Goal: Task Accomplishment & Management: Complete application form

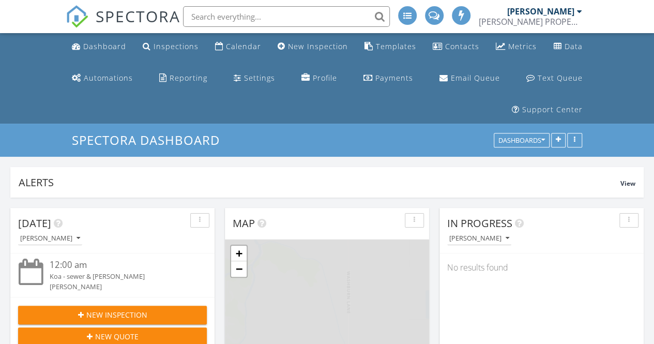
scroll to position [5, 5]
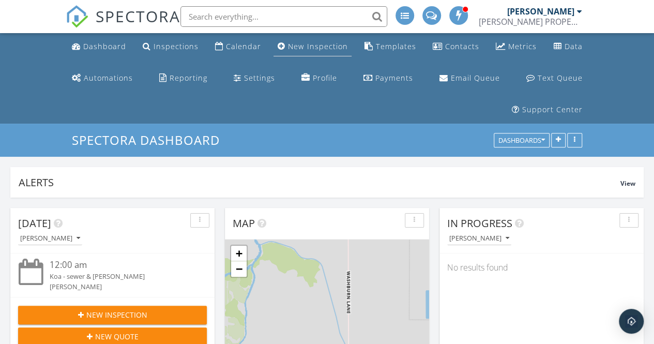
click at [302, 44] on div "New Inspection" at bounding box center [317, 46] width 59 height 10
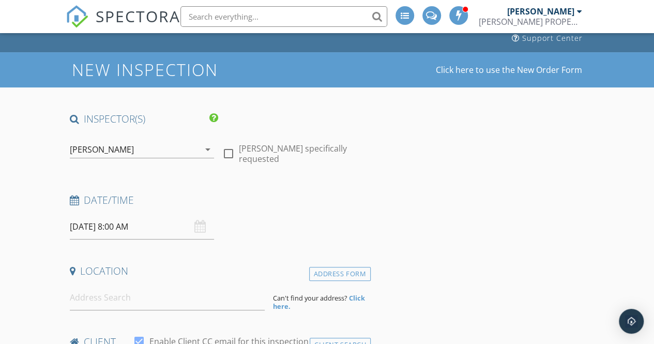
scroll to position [72, 0]
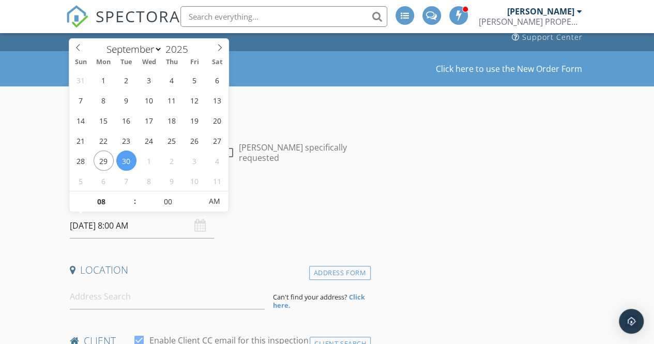
click at [142, 231] on input "09/30/2025 8:00 AM" at bounding box center [142, 225] width 144 height 25
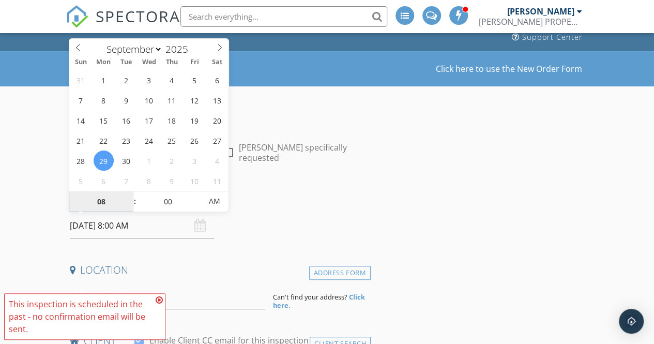
type input "09/29/2025 8:00 AM"
type input "09"
type input "09/29/2025 9:00 AM"
click at [129, 195] on span at bounding box center [129, 196] width 7 height 10
type input "10"
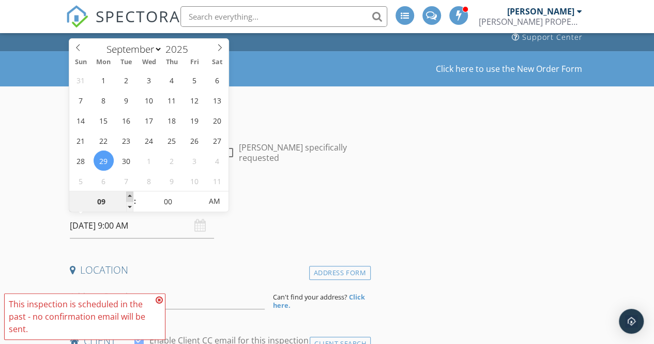
type input "09/29/2025 10:00 AM"
click at [129, 195] on span at bounding box center [129, 196] width 7 height 10
type input "11"
type input "09/29/2025 11:00 AM"
click at [129, 195] on span at bounding box center [129, 196] width 7 height 10
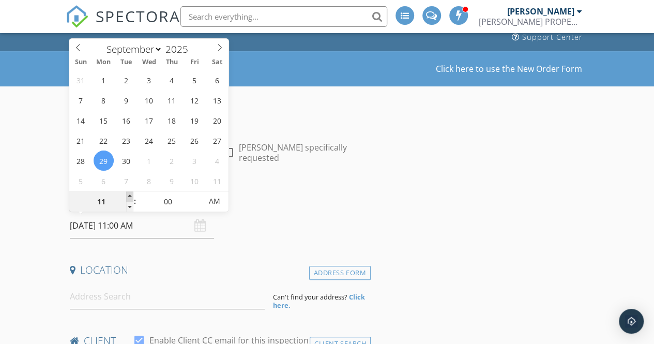
type input "12"
type input "[DATE] 12:00 PM"
click at [130, 196] on span at bounding box center [129, 196] width 7 height 10
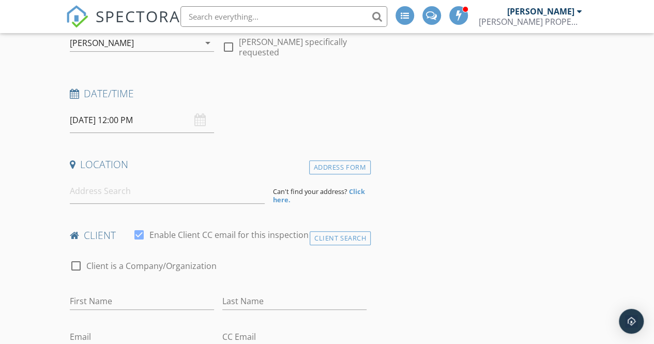
scroll to position [184, 0]
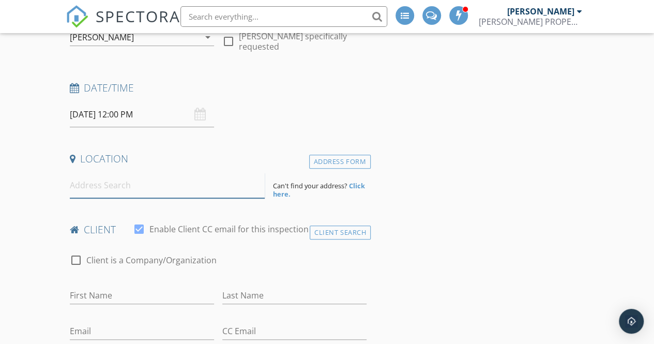
click at [154, 183] on input at bounding box center [167, 185] width 195 height 25
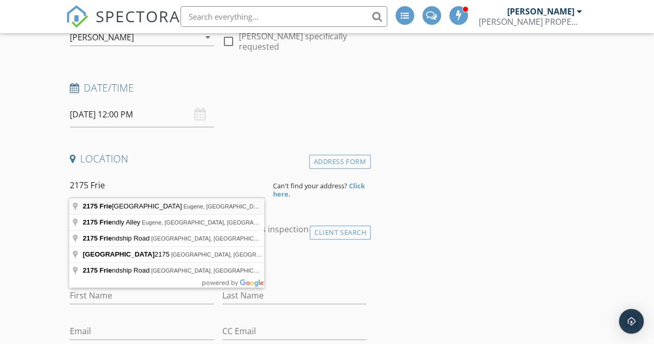
type input "2175 Friendly Street, Eugene, OR, USA"
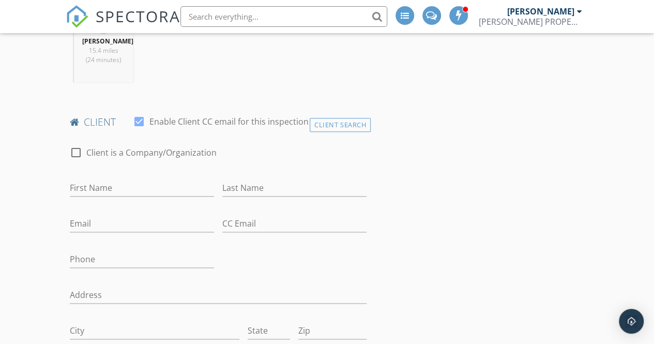
scroll to position [503, 0]
click at [110, 189] on input "First Name" at bounding box center [142, 187] width 144 height 17
type input "[PERSON_NAME]"
type input "Frigola"
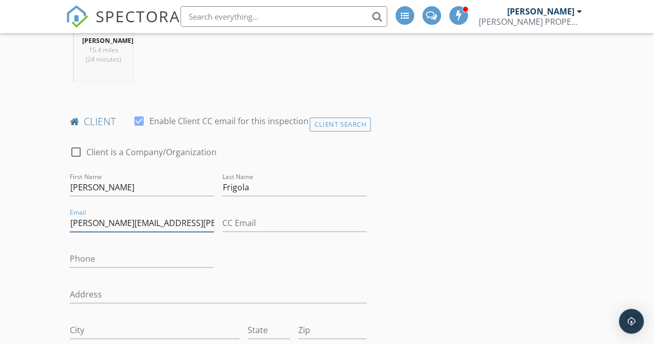
type input "[PERSON_NAME][EMAIL_ADDRESS][PERSON_NAME][DOMAIN_NAME]"
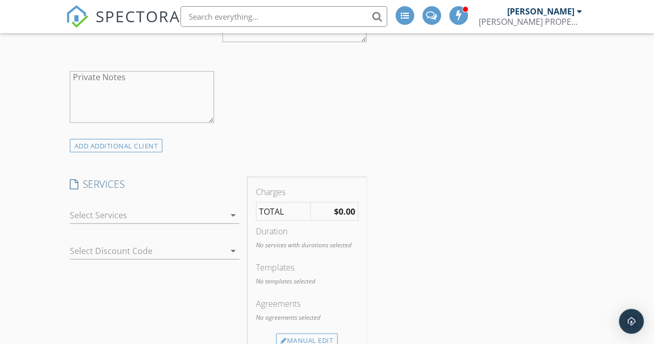
scroll to position [881, 0]
type input "[EMAIL_ADDRESS][DOMAIN_NAME]"
click at [116, 210] on div at bounding box center [147, 212] width 155 height 17
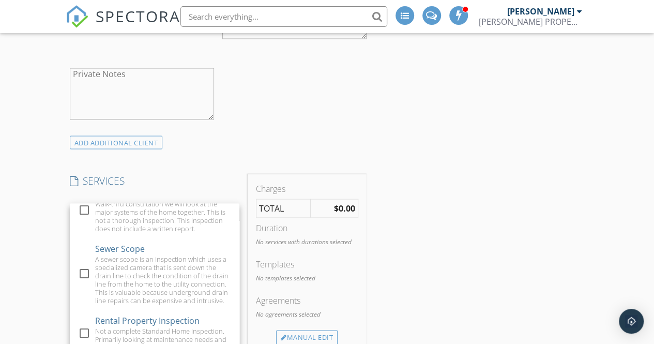
scroll to position [124, 0]
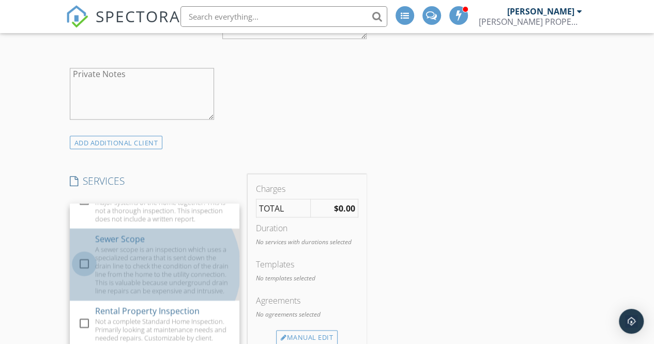
click at [82, 273] on div at bounding box center [85, 264] width 18 height 18
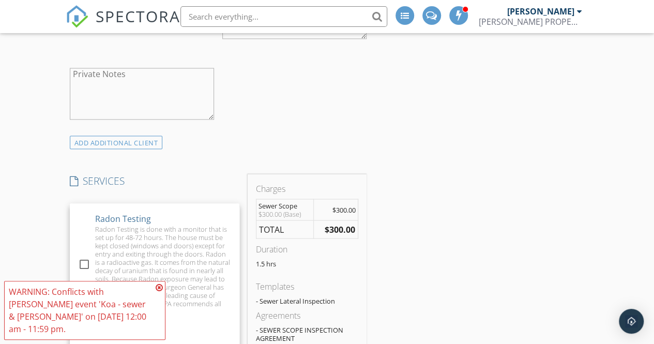
scroll to position [410, 0]
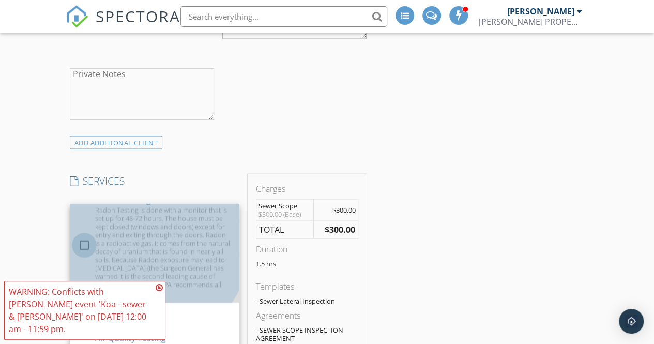
click at [84, 254] on div at bounding box center [85, 245] width 18 height 18
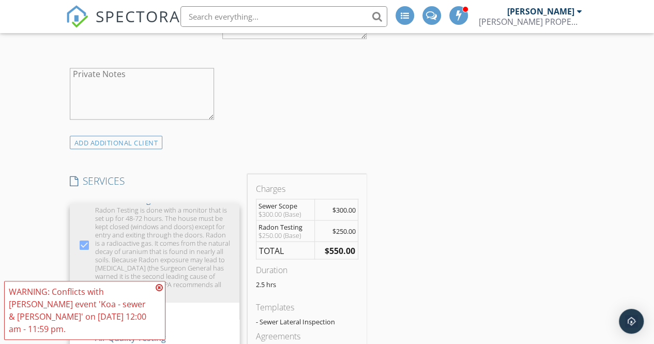
click at [159, 292] on icon at bounding box center [159, 287] width 7 height 8
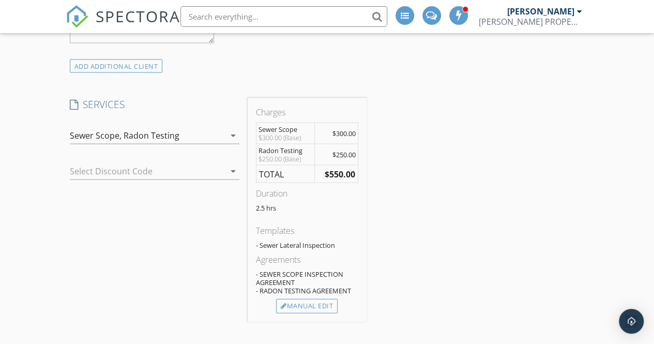
scroll to position [959, 0]
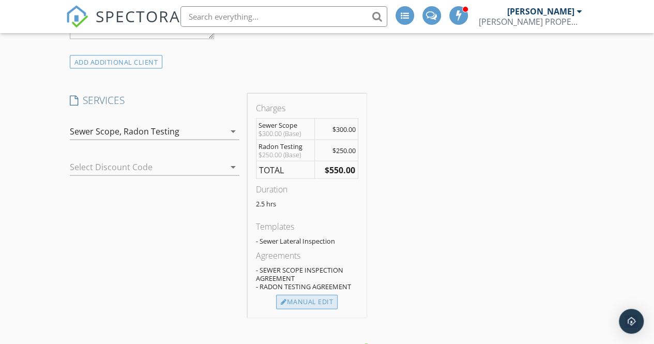
click at [300, 302] on div "Manual Edit" at bounding box center [307, 301] width 62 height 14
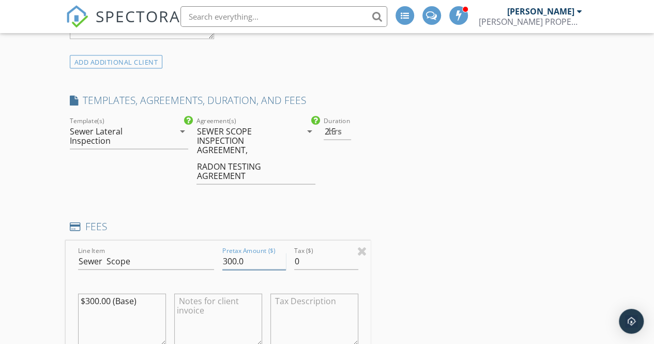
click at [248, 258] on input "300.0" at bounding box center [254, 260] width 64 height 17
type input "3"
type input "250.0"
type input "250.00"
click at [255, 282] on div at bounding box center [218, 321] width 88 height 79
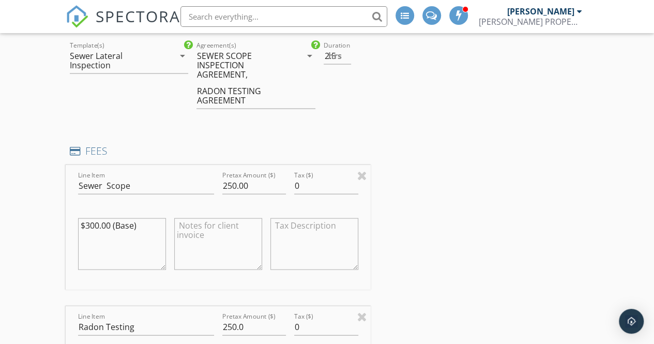
scroll to position [1036, 0]
click at [218, 225] on textarea at bounding box center [218, 243] width 88 height 52
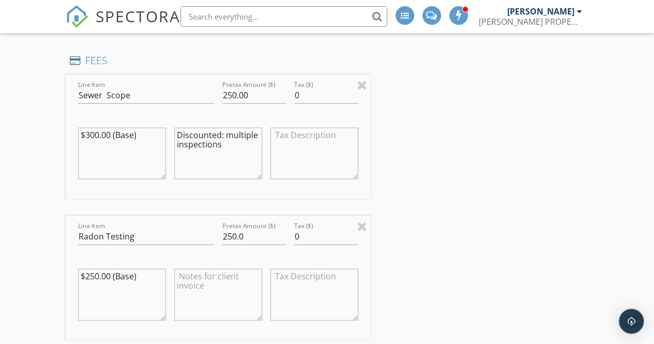
scroll to position [1125, 0]
type textarea "Discounted: multiple inspections"
click at [247, 234] on input "250.0" at bounding box center [254, 236] width 64 height 17
type input "2"
type input "195.00"
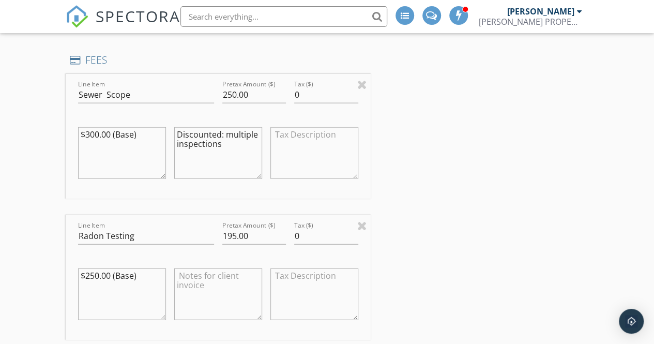
click at [211, 282] on textarea at bounding box center [218, 294] width 88 height 52
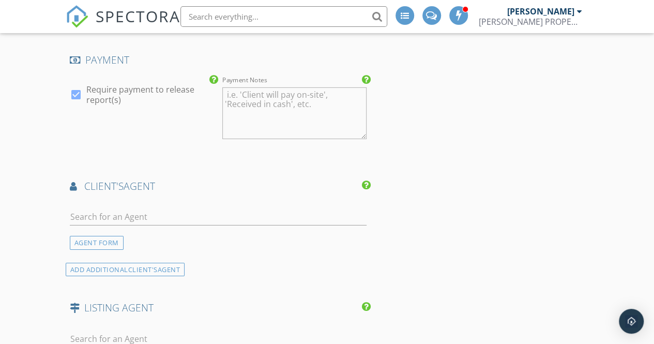
scroll to position [1574, 0]
type textarea "Discounted: multiple inspections."
click at [157, 214] on input "text" at bounding box center [218, 216] width 297 height 17
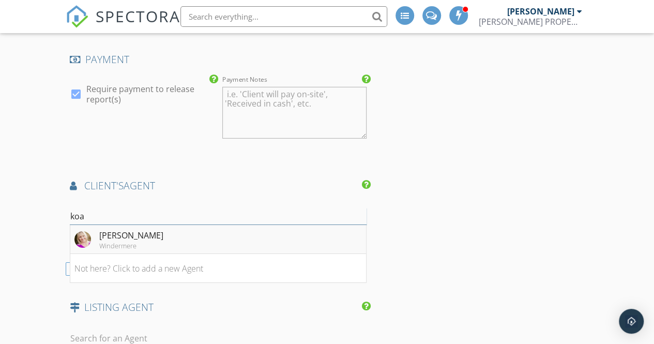
type input "koa"
click at [92, 229] on div "Koa Roberts Windermere" at bounding box center [118, 239] width 89 height 21
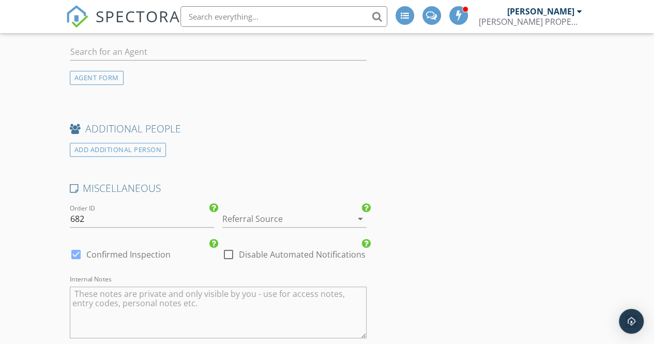
scroll to position [2130, 0]
click at [295, 209] on div at bounding box center [279, 217] width 115 height 17
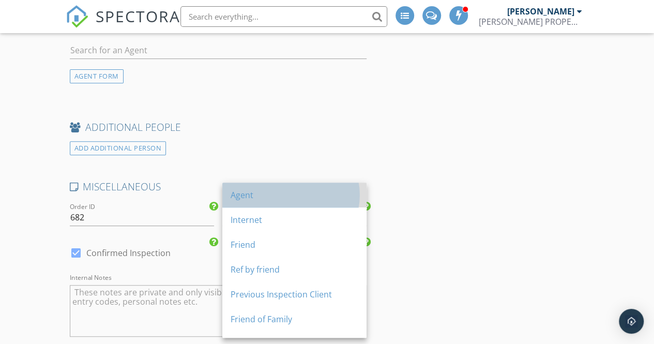
click at [278, 193] on div "Agent" at bounding box center [295, 195] width 128 height 12
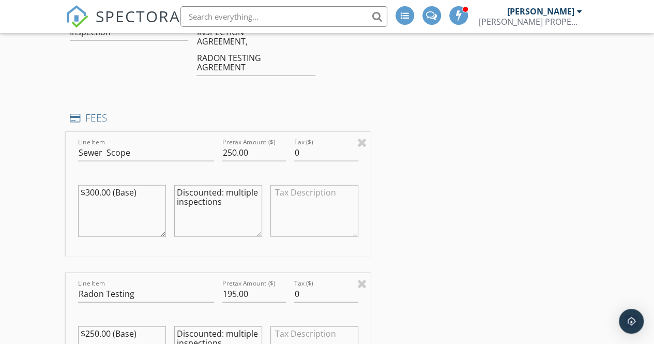
scroll to position [1056, 0]
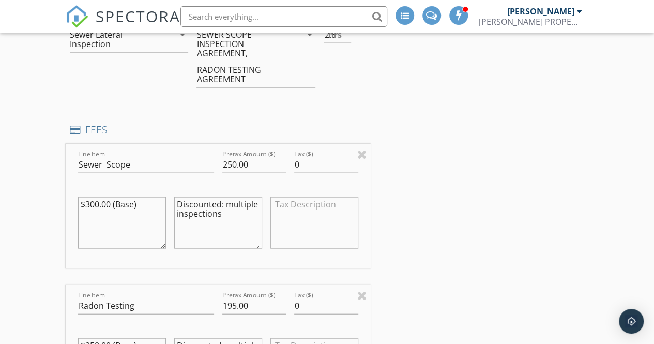
click at [227, 206] on textarea "Discounted: multiple inspections" at bounding box center [218, 223] width 88 height 52
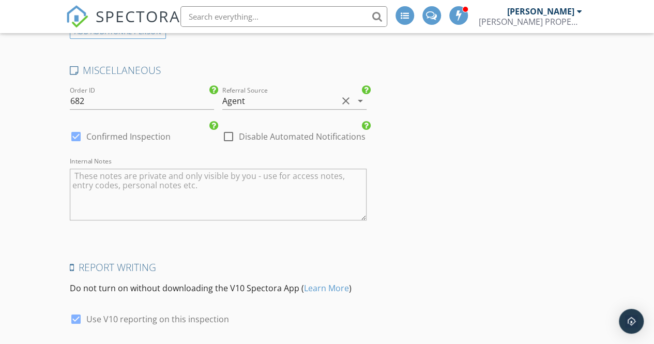
scroll to position [2247, 0]
click at [191, 193] on textarea "Internal Notes" at bounding box center [218, 194] width 297 height 52
click at [95, 172] on textarea "109411075" at bounding box center [218, 194] width 297 height 52
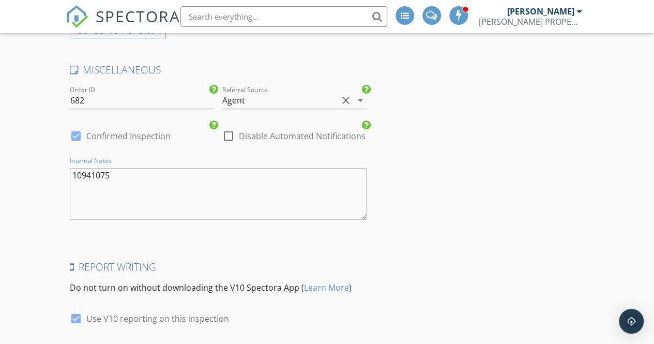
type textarea "10941075"
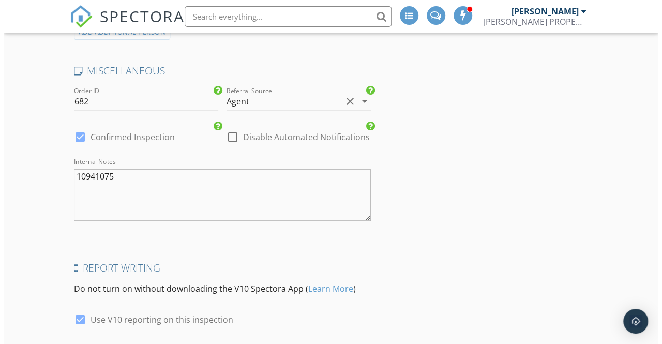
scroll to position [2379, 0]
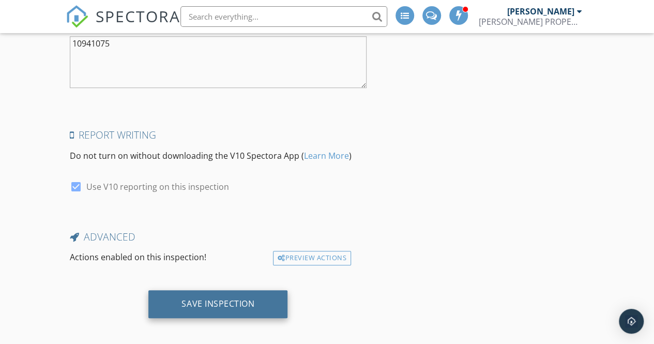
click at [211, 298] on div "Save Inspection" at bounding box center [218, 303] width 73 height 10
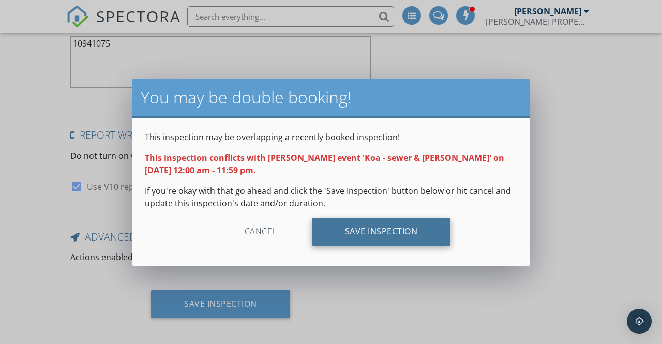
click at [389, 231] on div "Save Inspection" at bounding box center [381, 232] width 139 height 28
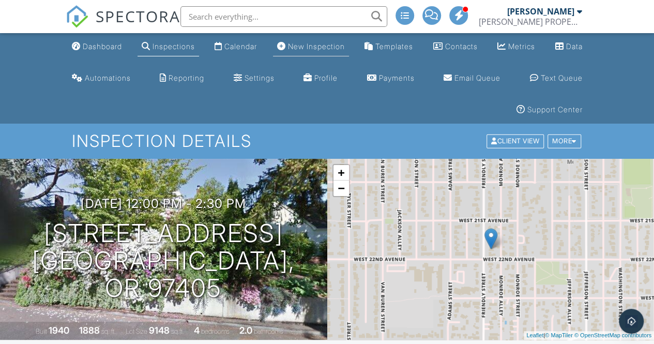
click at [334, 47] on div "New Inspection" at bounding box center [316, 46] width 57 height 9
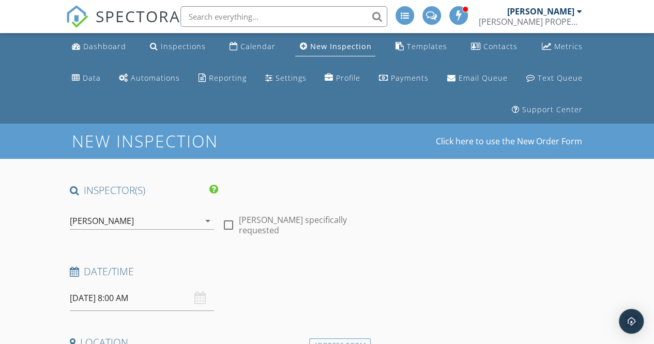
click at [134, 295] on input "09/30/2025 8:00 AM" at bounding box center [142, 297] width 144 height 25
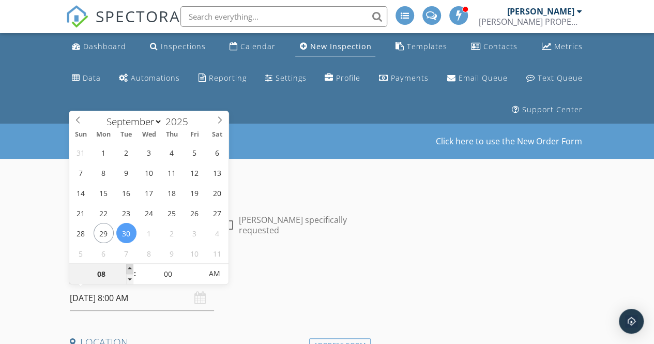
type input "09"
type input "09/30/2025 9:00 AM"
click at [127, 265] on span at bounding box center [129, 269] width 7 height 10
type input "10"
type input "09/30/2025 10:00 AM"
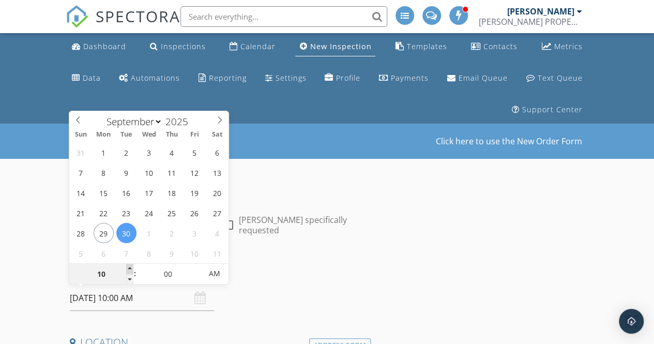
click at [127, 265] on span at bounding box center [129, 269] width 7 height 10
type input "11"
type input "09/30/2025 11:00 AM"
click at [127, 265] on span at bounding box center [129, 269] width 7 height 10
type input "12"
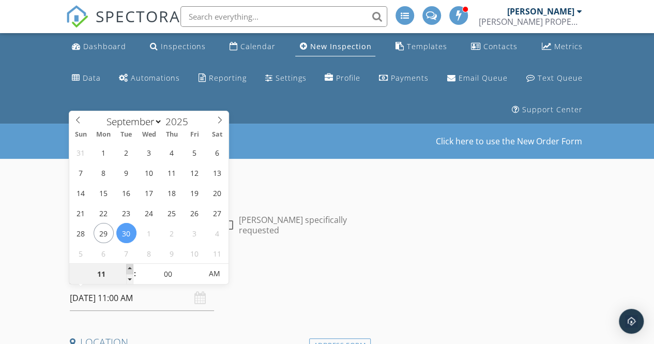
type input "09/30/2025 12:00 PM"
click at [127, 265] on span at bounding box center [129, 269] width 7 height 10
type input "01"
type input "09/30/2025 1:00 PM"
click at [127, 265] on span at bounding box center [129, 269] width 7 height 10
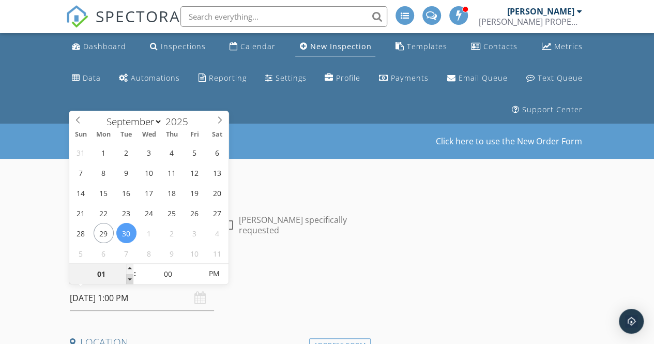
type input "12"
type input "09/30/2025 12:00 PM"
click at [127, 280] on span at bounding box center [129, 279] width 7 height 10
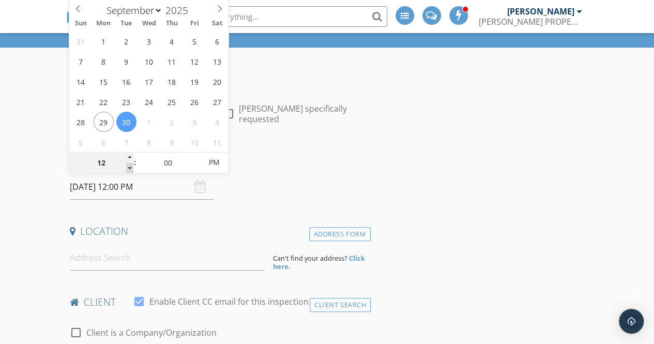
scroll to position [112, 0]
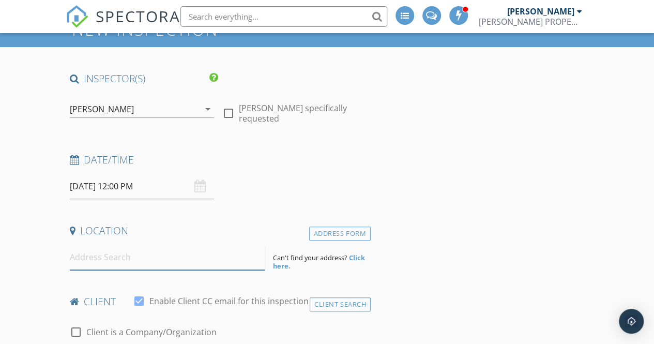
click at [127, 262] on input at bounding box center [167, 257] width 195 height 25
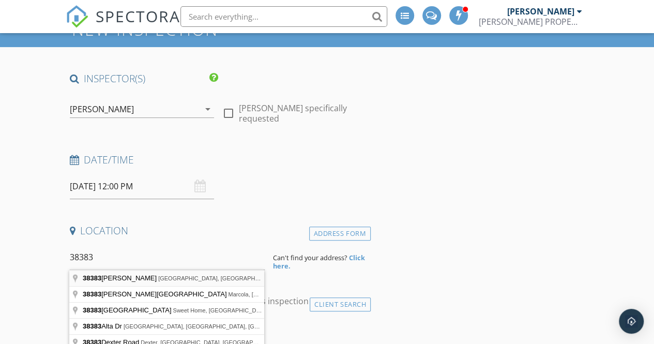
type input "38383 Kickbusch Lane, Springfield, OR, USA"
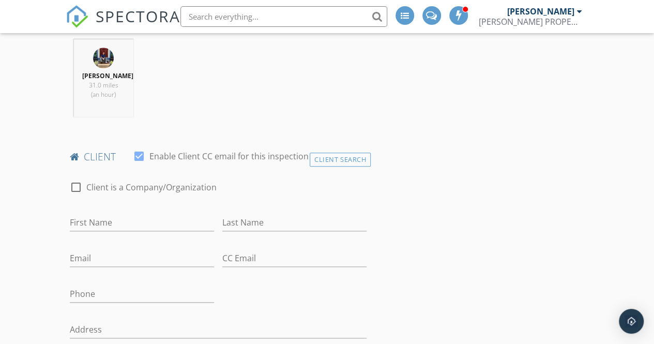
scroll to position [469, 0]
click at [111, 220] on input "First Name" at bounding box center [142, 222] width 144 height 17
type input "Dylan"
type input "Heese"
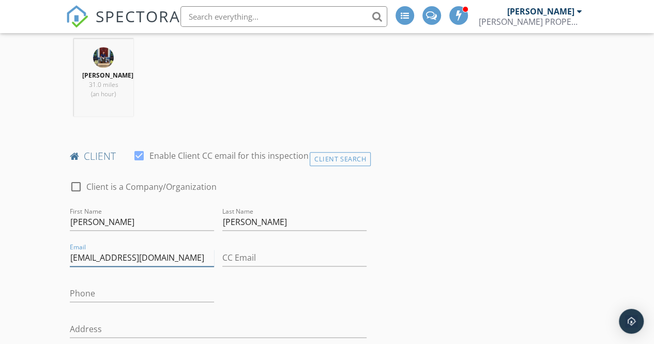
type input "dhesse33121@gmail.com"
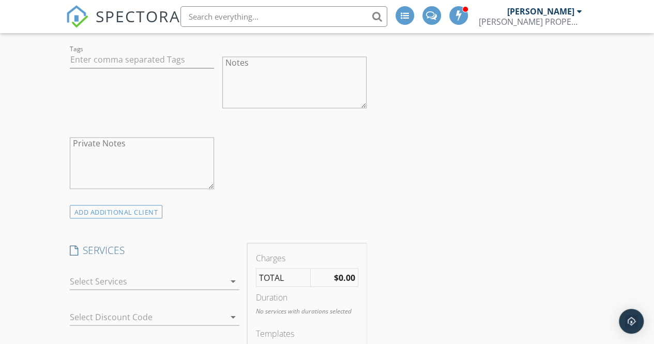
scroll to position [820, 0]
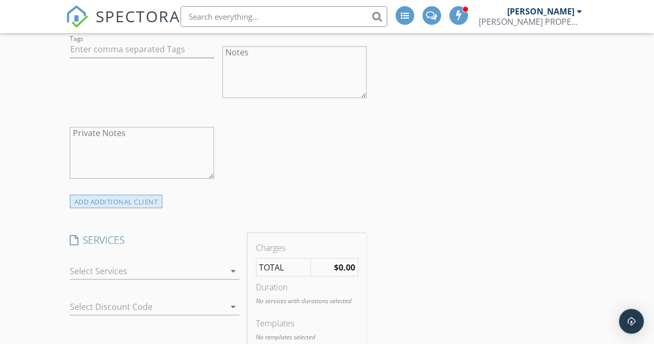
type input "541-510-0646"
click at [131, 201] on div "ADD ADDITIONAL client" at bounding box center [116, 201] width 93 height 14
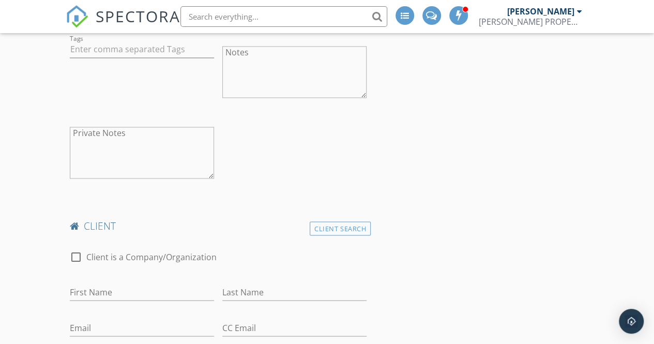
click at [110, 277] on div "First Name" at bounding box center [142, 294] width 144 height 34
click at [110, 287] on input "First Name" at bounding box center [142, 291] width 144 height 17
type input "Kyndra"
type input "Hesse"
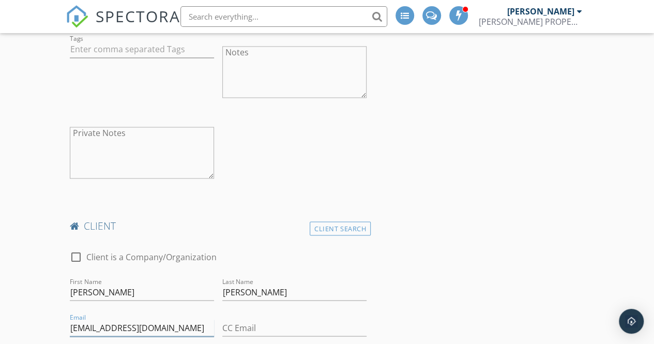
type input "kyndrabeall@hotmail.com"
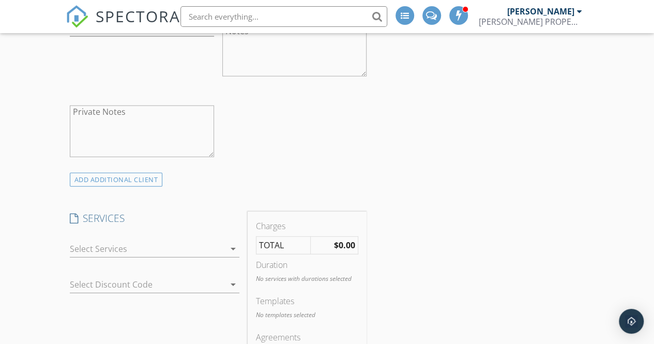
scroll to position [1262, 0]
type input "541-913-3028"
click at [117, 244] on div at bounding box center [147, 248] width 155 height 17
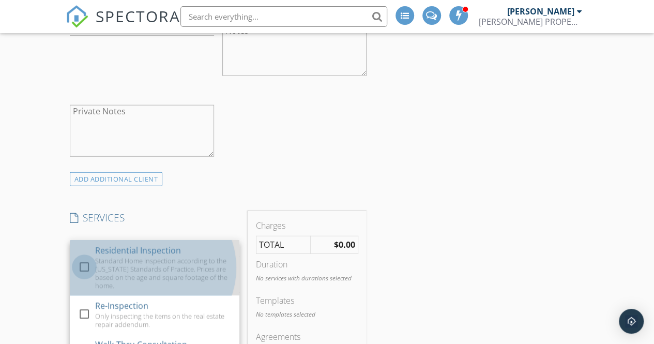
click at [85, 258] on div at bounding box center [85, 267] width 18 height 18
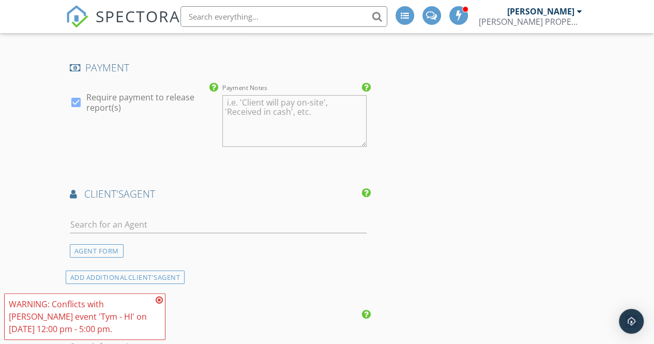
scroll to position [1748, 0]
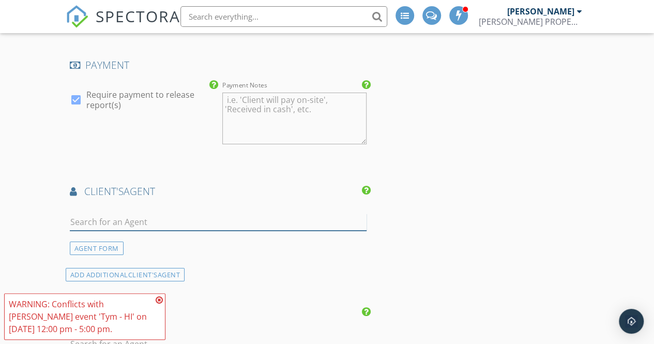
click at [123, 214] on input "text" at bounding box center [218, 222] width 297 height 17
type input "Tym"
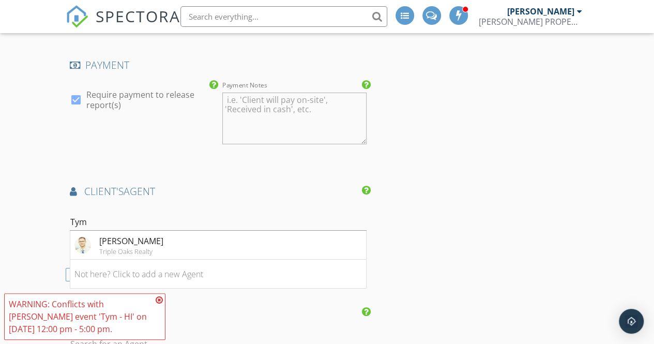
click at [143, 235] on div "Tym Pearson" at bounding box center [131, 241] width 64 height 12
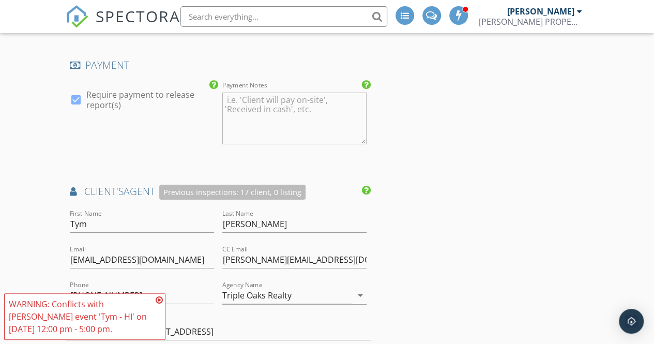
click at [161, 300] on icon at bounding box center [159, 300] width 7 height 8
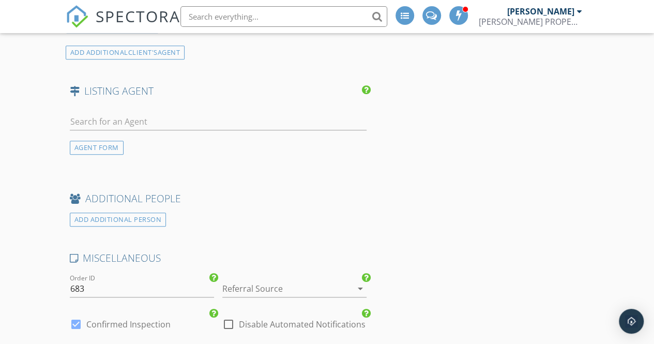
scroll to position [2257, 0]
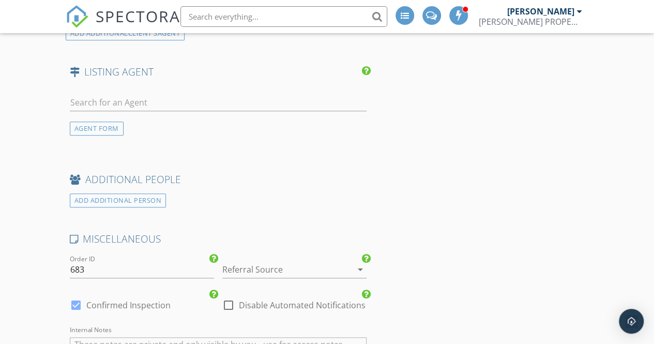
click at [268, 261] on div at bounding box center [279, 269] width 115 height 17
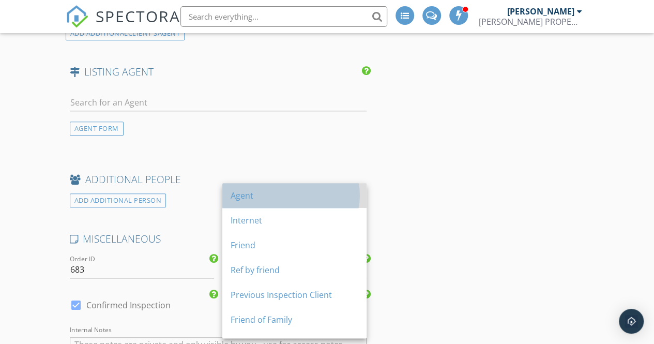
click at [261, 195] on div "Agent" at bounding box center [295, 195] width 128 height 12
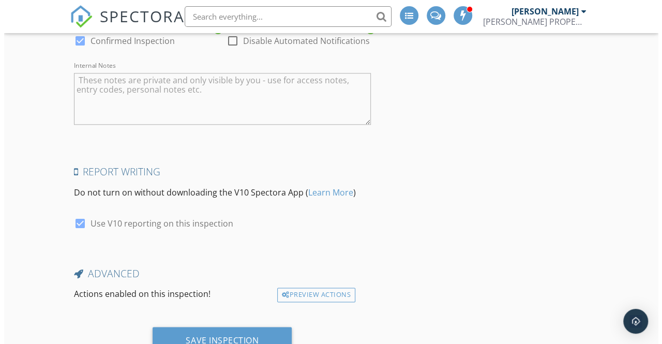
scroll to position [2549, 0]
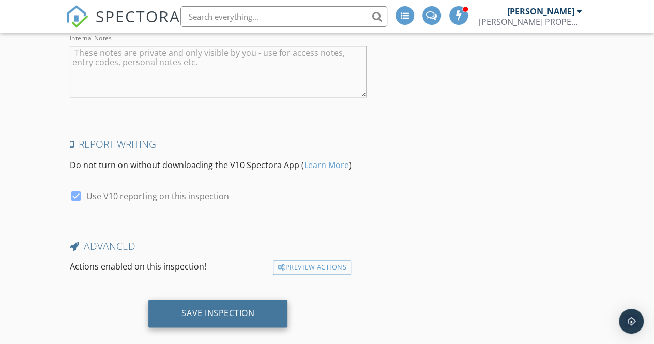
click at [175, 299] on div "Save Inspection" at bounding box center [217, 313] width 139 height 28
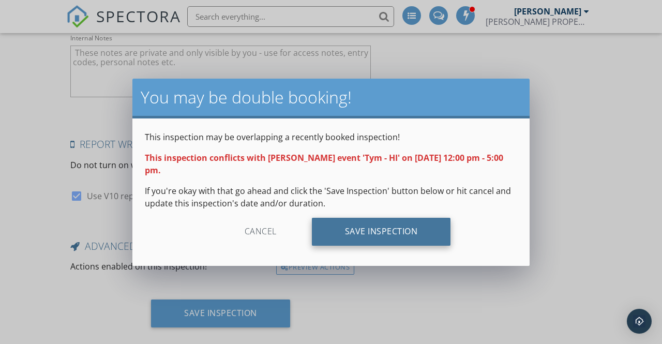
click at [361, 239] on div "Save Inspection" at bounding box center [381, 232] width 139 height 28
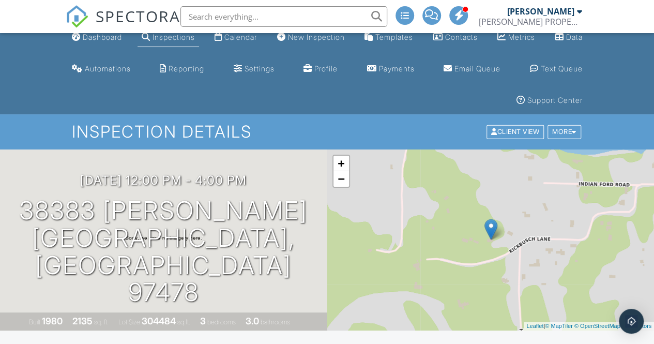
scroll to position [10, 0]
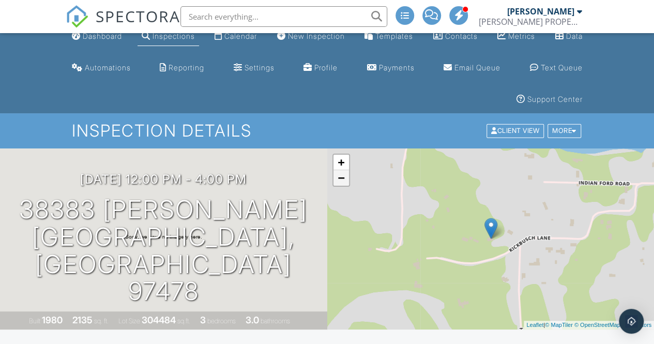
click at [338, 183] on link "−" at bounding box center [342, 178] width 16 height 16
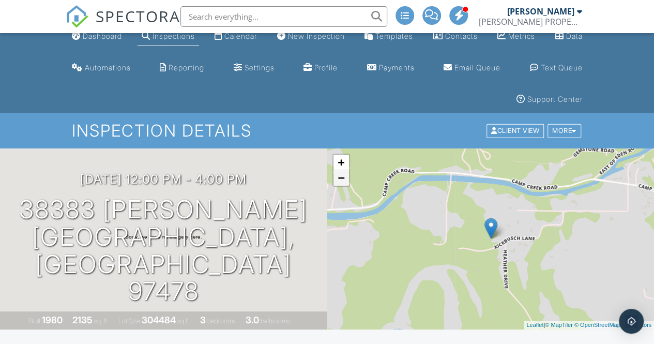
click at [338, 183] on link "−" at bounding box center [342, 178] width 16 height 16
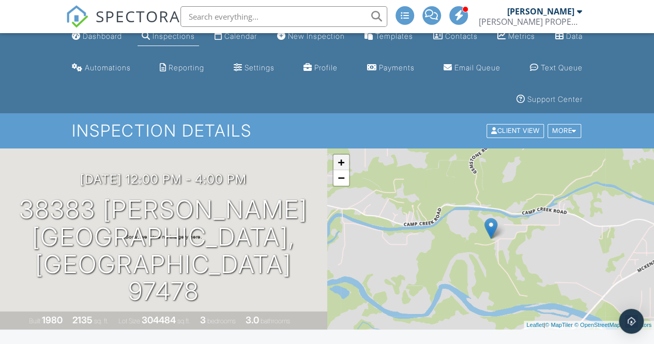
click at [340, 165] on link "+" at bounding box center [342, 163] width 16 height 16
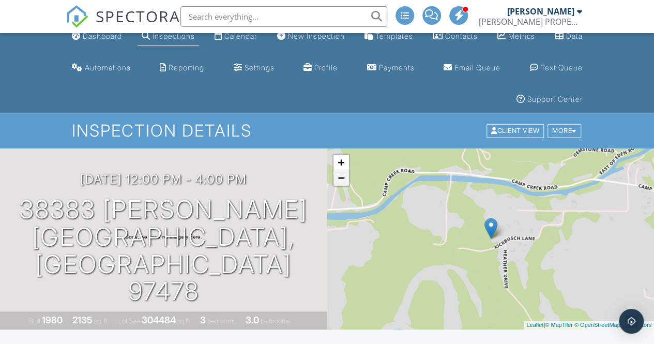
click at [341, 183] on link "−" at bounding box center [342, 178] width 16 height 16
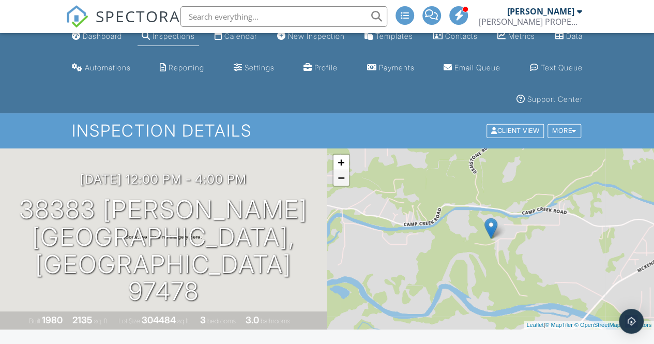
click at [341, 183] on link "−" at bounding box center [342, 178] width 16 height 16
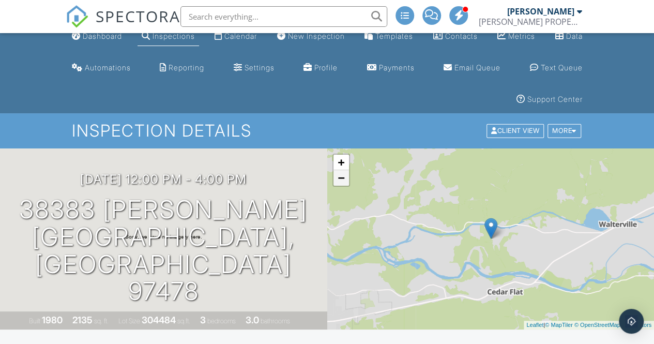
click at [341, 183] on link "−" at bounding box center [342, 178] width 16 height 16
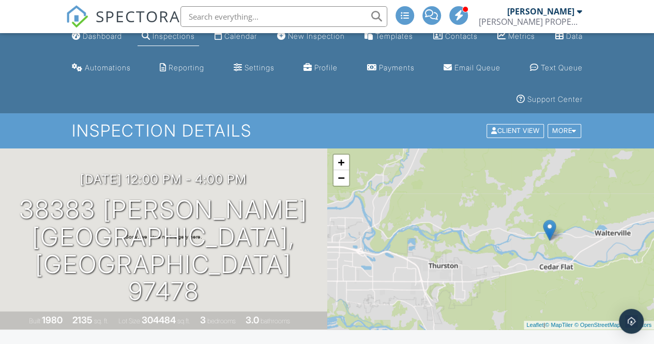
drag, startPoint x: 353, startPoint y: 199, endPoint x: 414, endPoint y: 200, distance: 61.0
click at [414, 200] on div "+ − Leaflet | © MapTiler © OpenStreetMap contributors" at bounding box center [490, 238] width 327 height 181
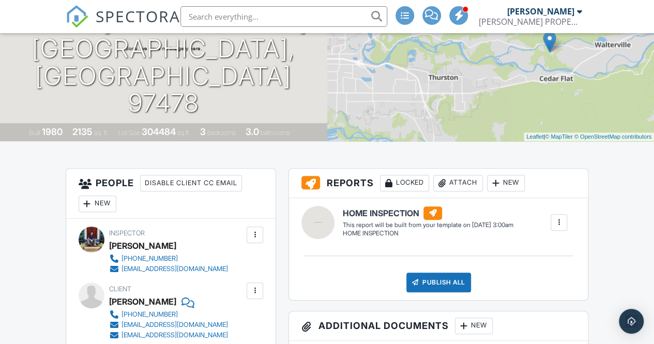
scroll to position [0, 0]
